Goal: Check status: Check status

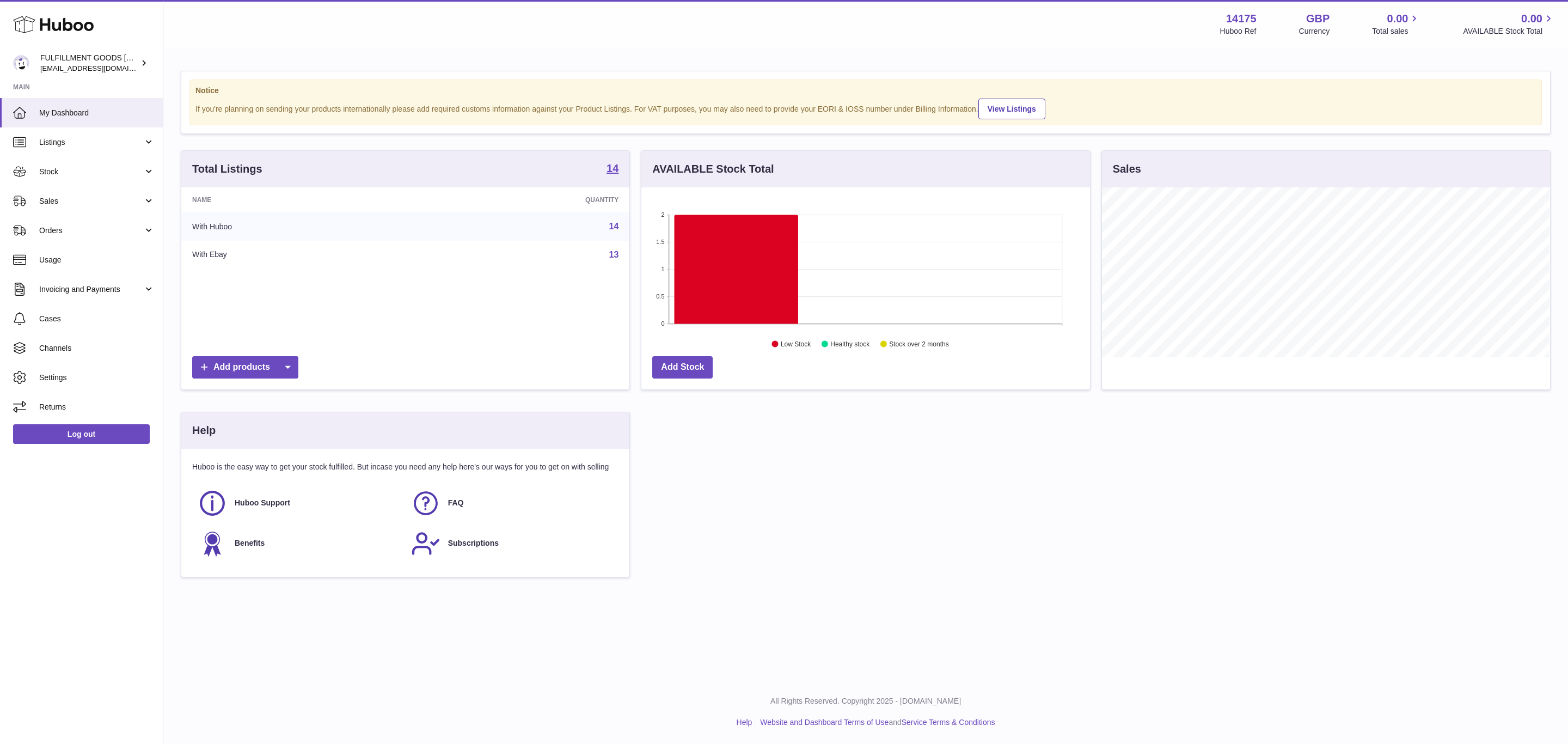
scroll to position [170, 447]
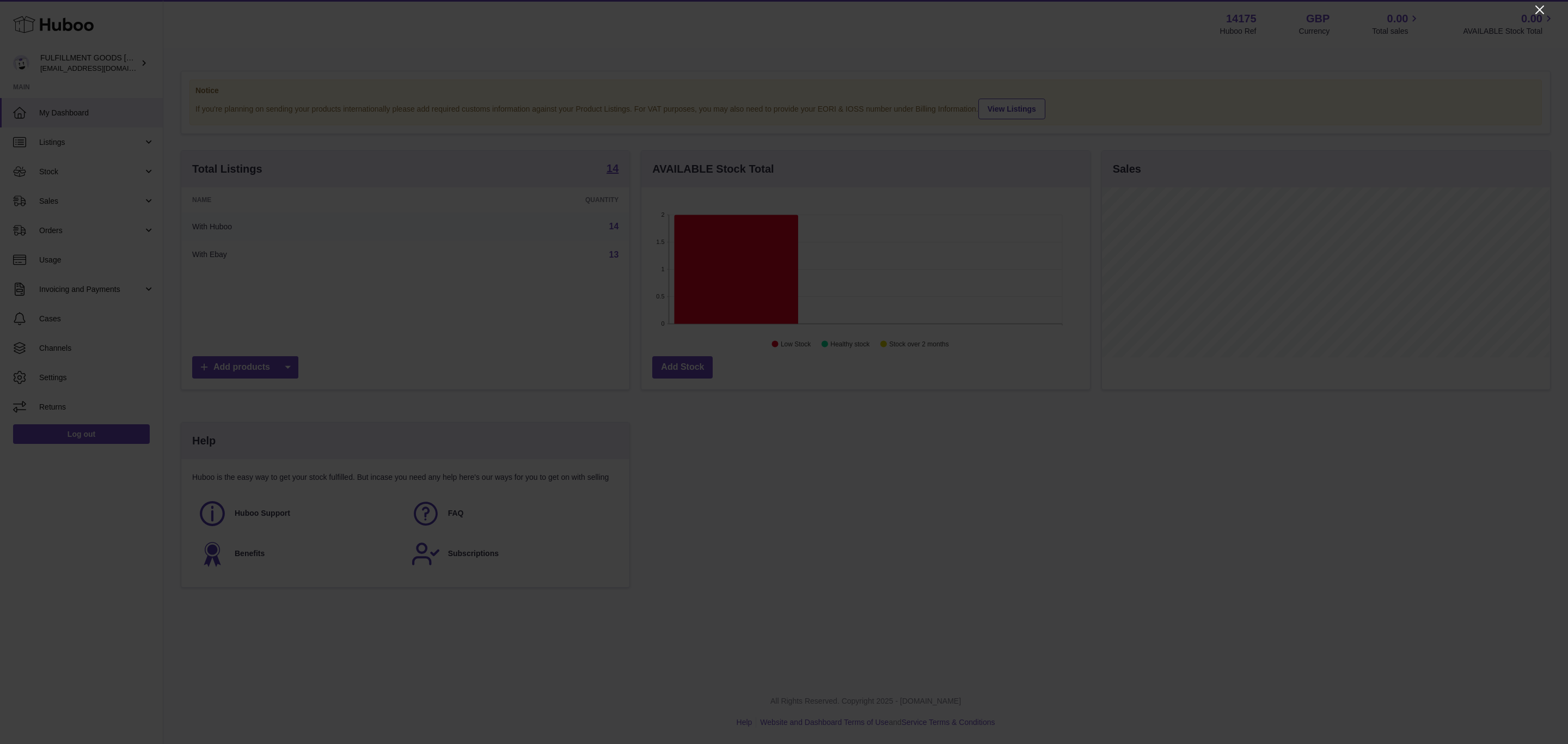
click at [1540, 10] on icon "Close" at bounding box center [1539, 10] width 9 height 9
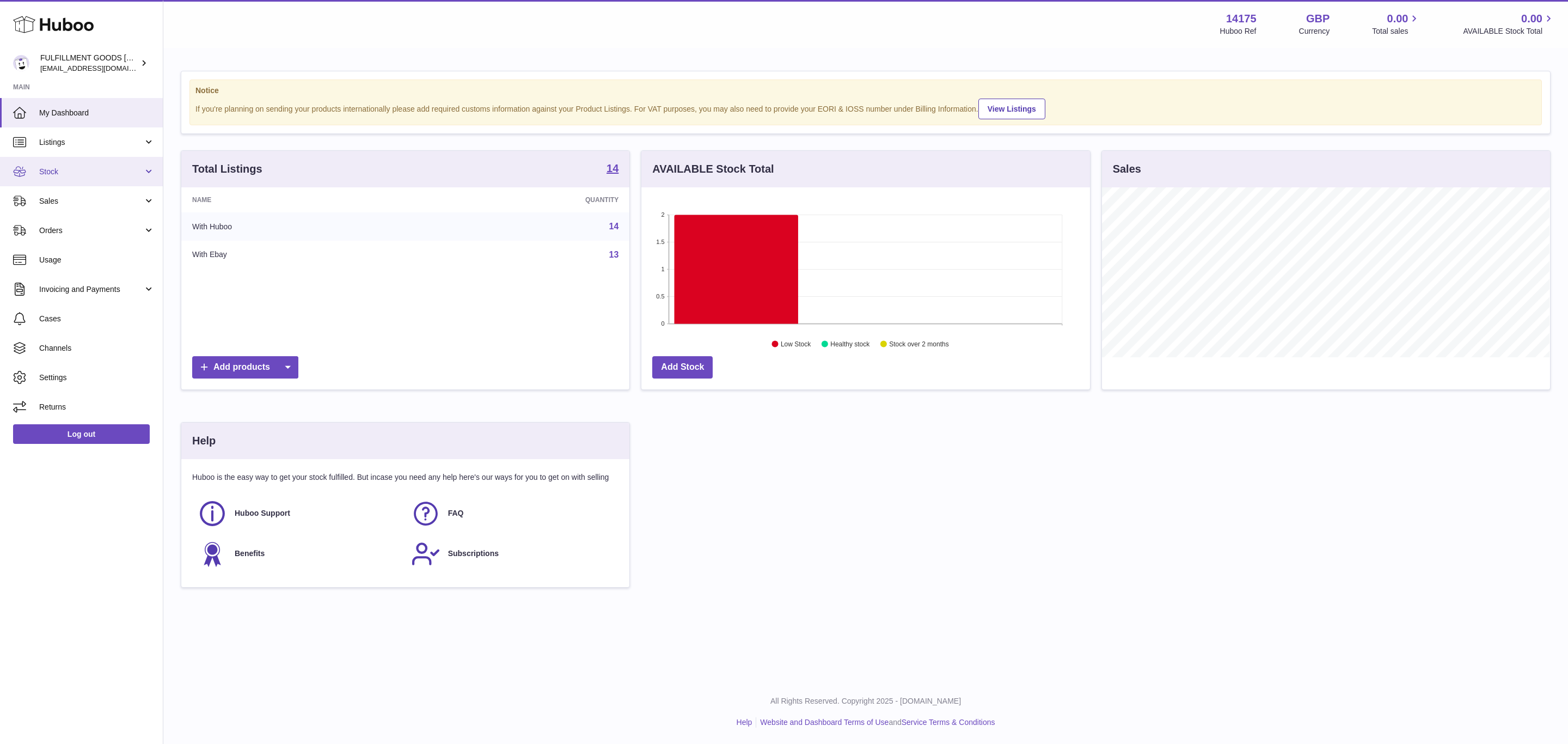
click at [126, 174] on span "Stock" at bounding box center [91, 172] width 104 height 11
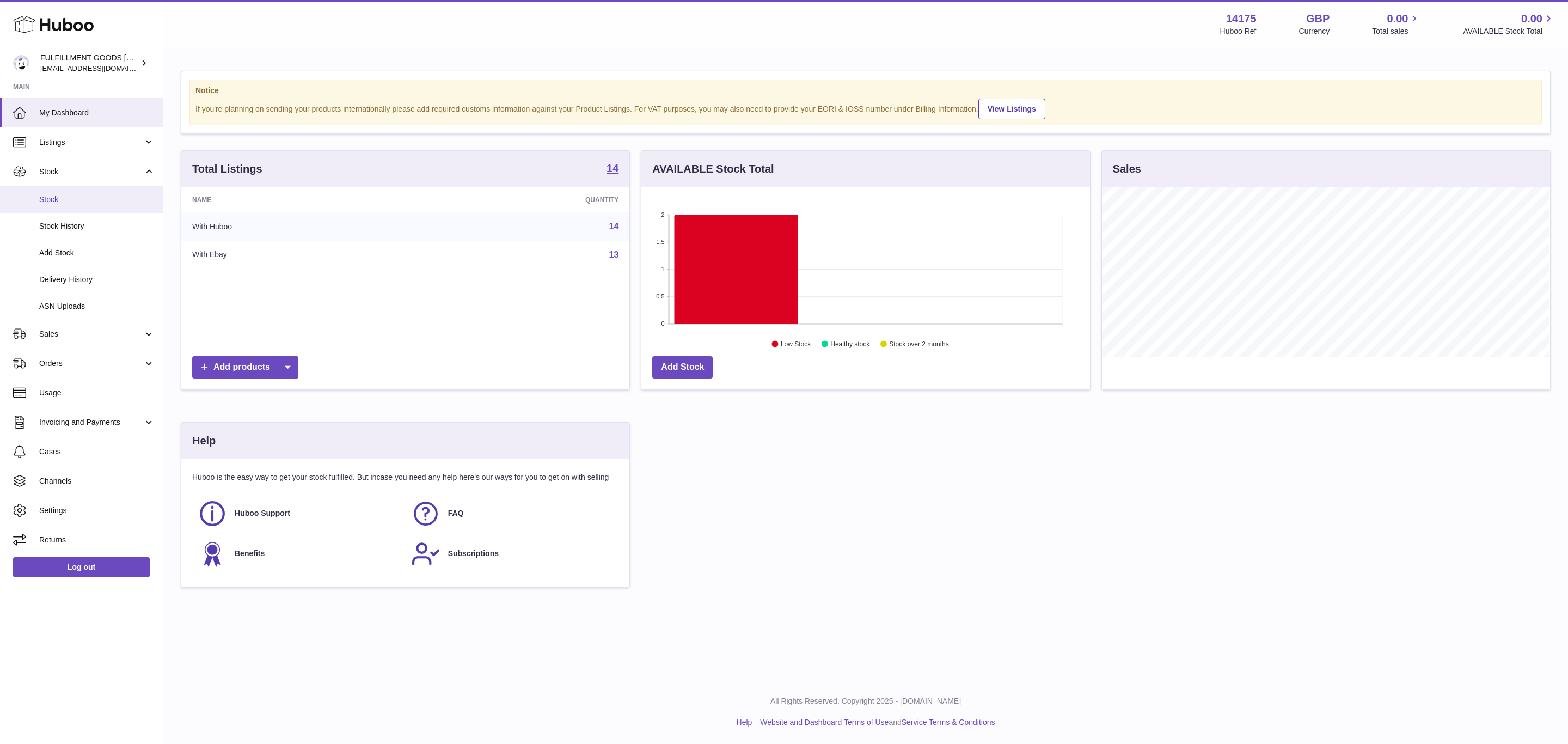
click at [103, 206] on link "Stock" at bounding box center [81, 199] width 163 height 26
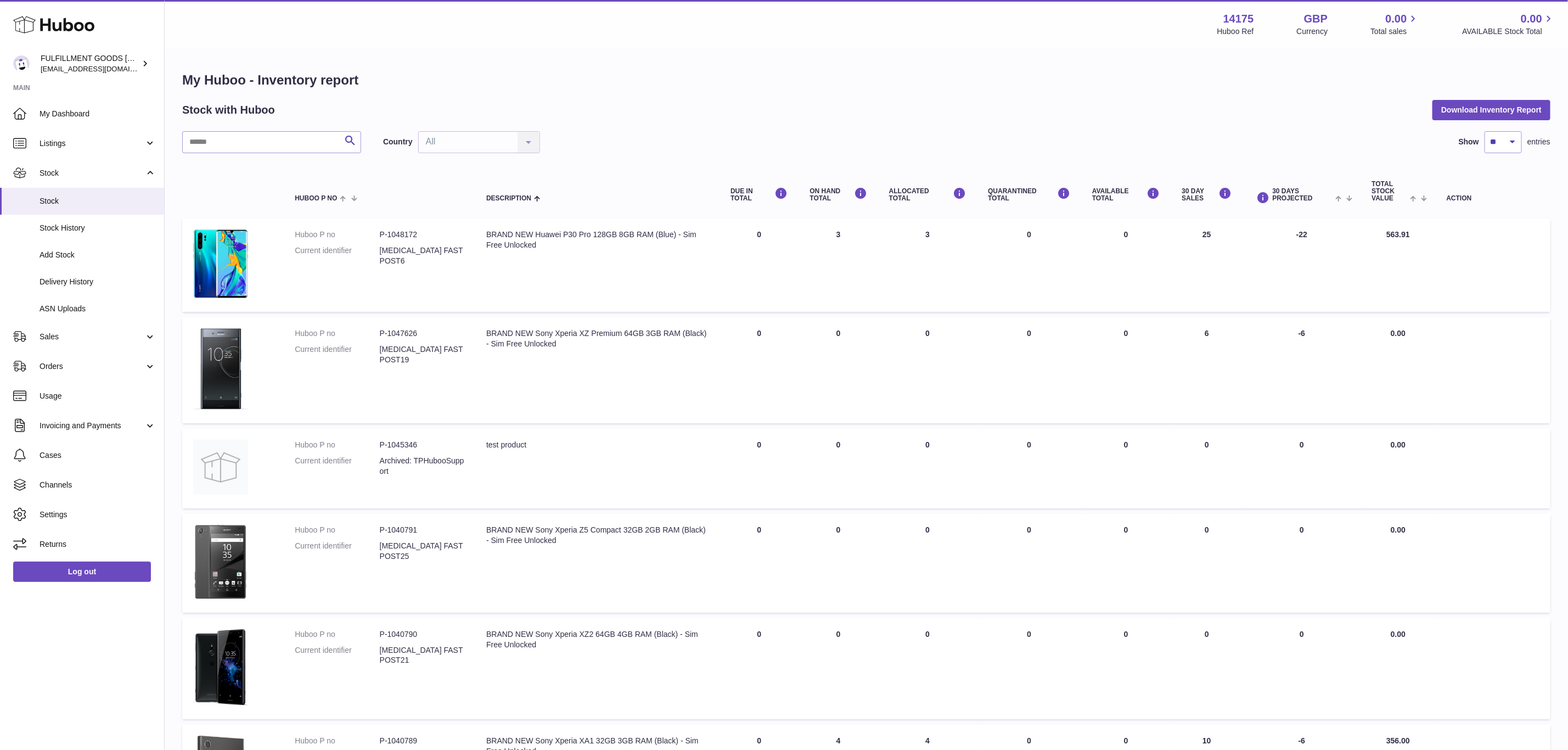
drag, startPoint x: 839, startPoint y: 232, endPoint x: 827, endPoint y: 232, distance: 12.0
click at [827, 232] on td "ON HAND Total 3" at bounding box center [839, 265] width 79 height 93
click at [852, 243] on td "ON HAND Total 3" at bounding box center [839, 265] width 79 height 93
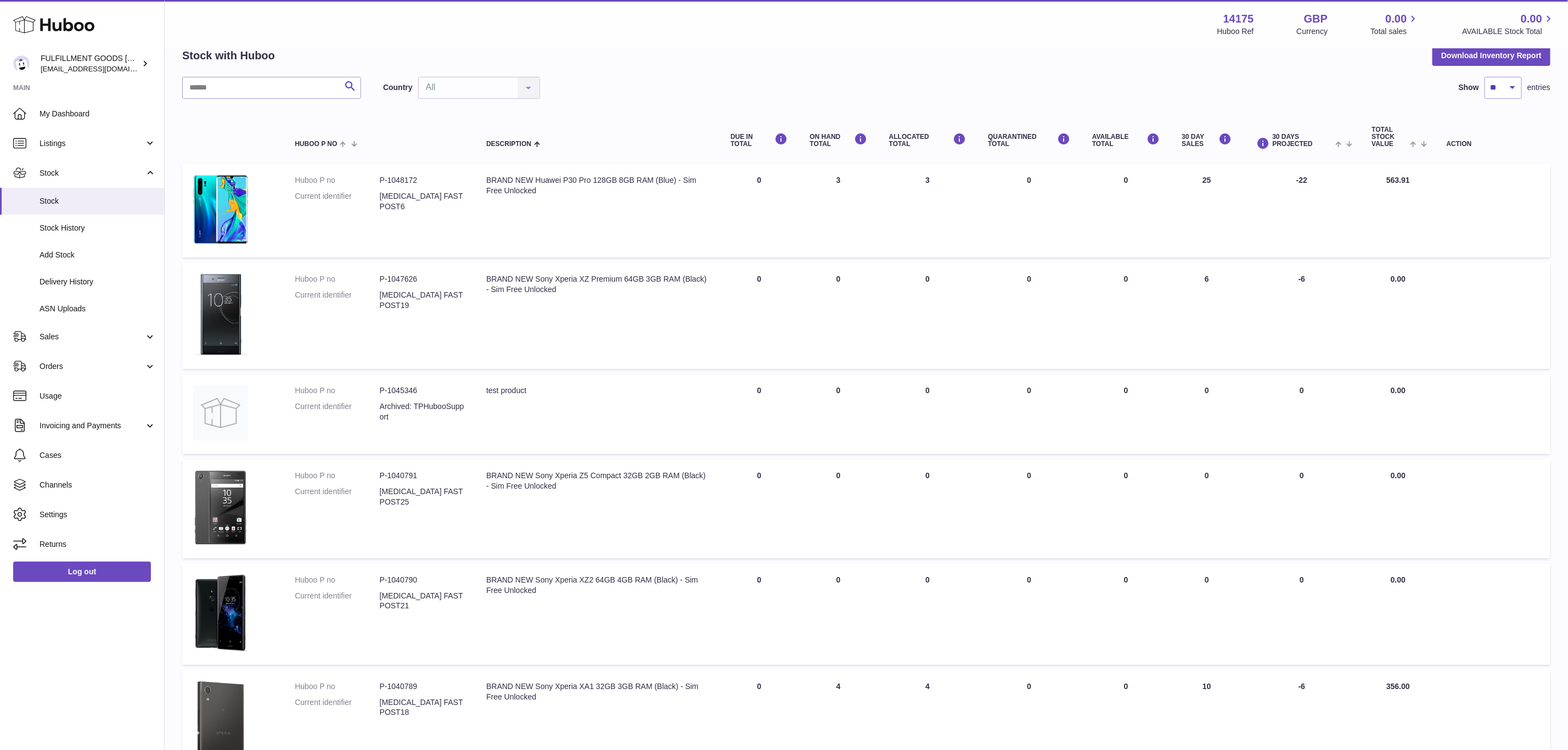
scroll to position [52, 0]
drag, startPoint x: 1264, startPoint y: 27, endPoint x: 1233, endPoint y: 21, distance: 31.6
click at [1233, 21] on div "14175 Huboo Ref GBP Currency 0.00 Total sales 0.00 AVAILABLE Stock Total" at bounding box center [1386, 24] width 338 height 25
click at [1233, 19] on strong "14175" at bounding box center [1239, 19] width 30 height 15
drag, startPoint x: 1220, startPoint y: 15, endPoint x: 1258, endPoint y: 15, distance: 38.0
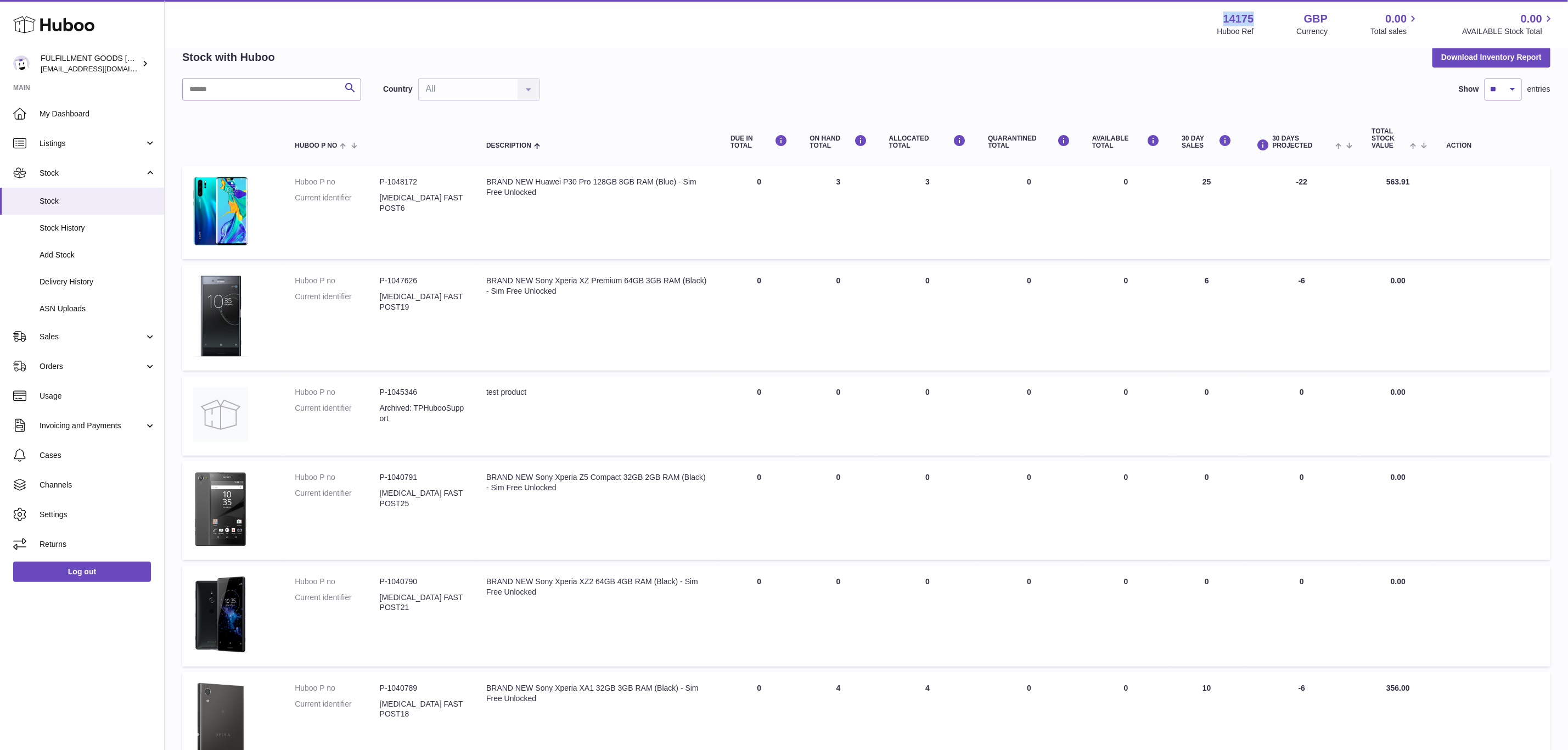
click at [1258, 15] on div "14175 Huboo Ref GBP Currency 0.00 Total sales 0.00 AVAILABLE Stock Total" at bounding box center [1386, 24] width 338 height 25
click at [1260, 17] on div "14175 Huboo Ref GBP Currency 0.00 Total sales 0.00 AVAILABLE Stock Total" at bounding box center [1386, 24] width 338 height 25
drag, startPoint x: 1260, startPoint y: 19, endPoint x: 1222, endPoint y: 15, distance: 38.2
click at [1222, 15] on div "14175 Huboo Ref GBP Currency 0.00 Total sales 0.00 AVAILABLE Stock Total" at bounding box center [1386, 24] width 338 height 25
click at [1230, 15] on strong "14175" at bounding box center [1239, 19] width 30 height 15
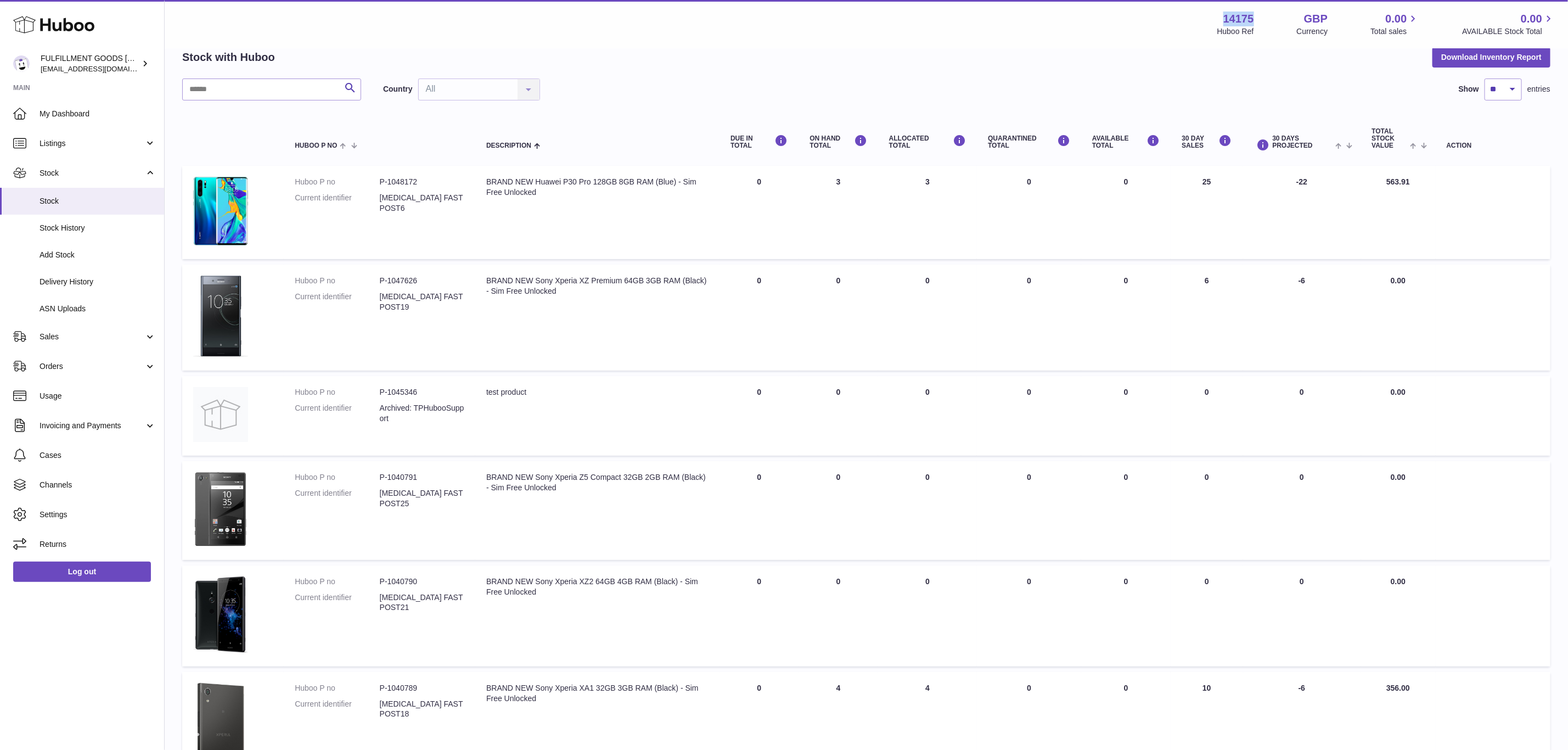
drag, startPoint x: 1225, startPoint y: 15, endPoint x: 1260, endPoint y: 15, distance: 35.0
click at [1260, 15] on div "14175 Huboo Ref GBP Currency 0.00 Total sales 0.00 AVAILABLE Stock Total" at bounding box center [1386, 24] width 338 height 25
click at [1187, 59] on div "Stock with Huboo Download Inventory Report" at bounding box center [866, 57] width 1368 height 20
